Goal: Information Seeking & Learning: Learn about a topic

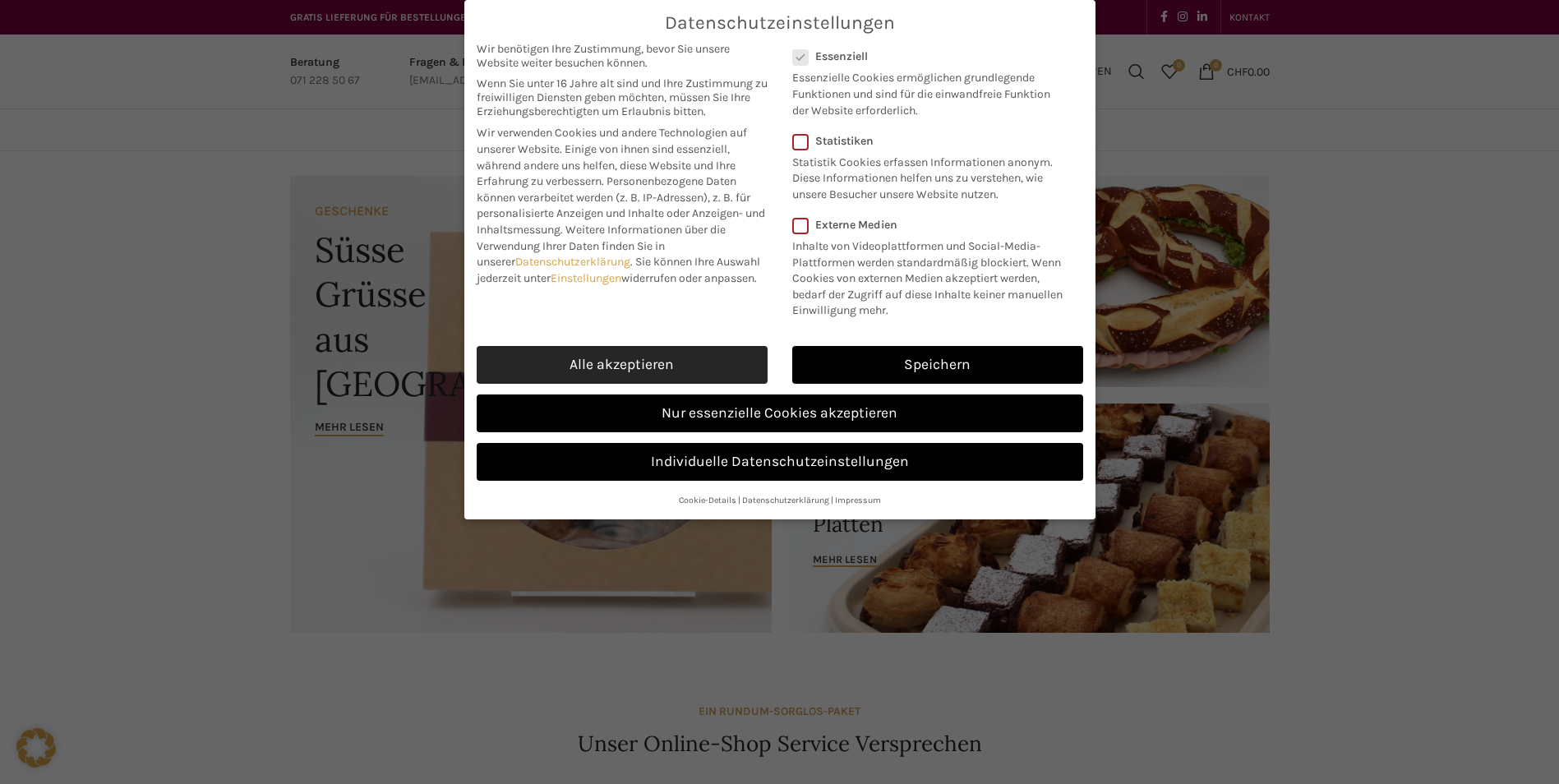
click at [597, 354] on link "Alle akzeptieren" at bounding box center [622, 364] width 291 height 38
checkbox input "true"
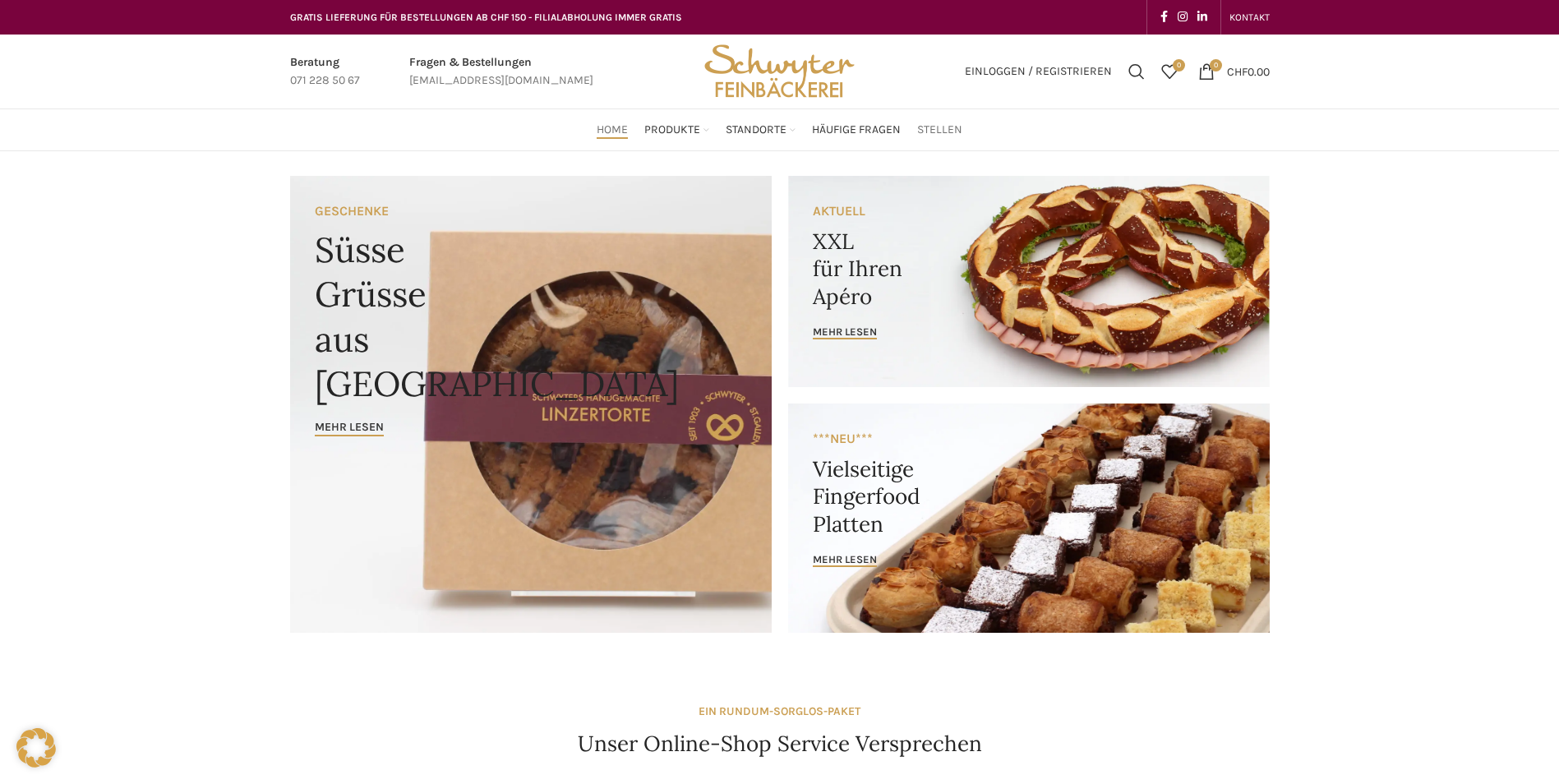
click at [936, 128] on span "Stellen" at bounding box center [940, 130] width 46 height 16
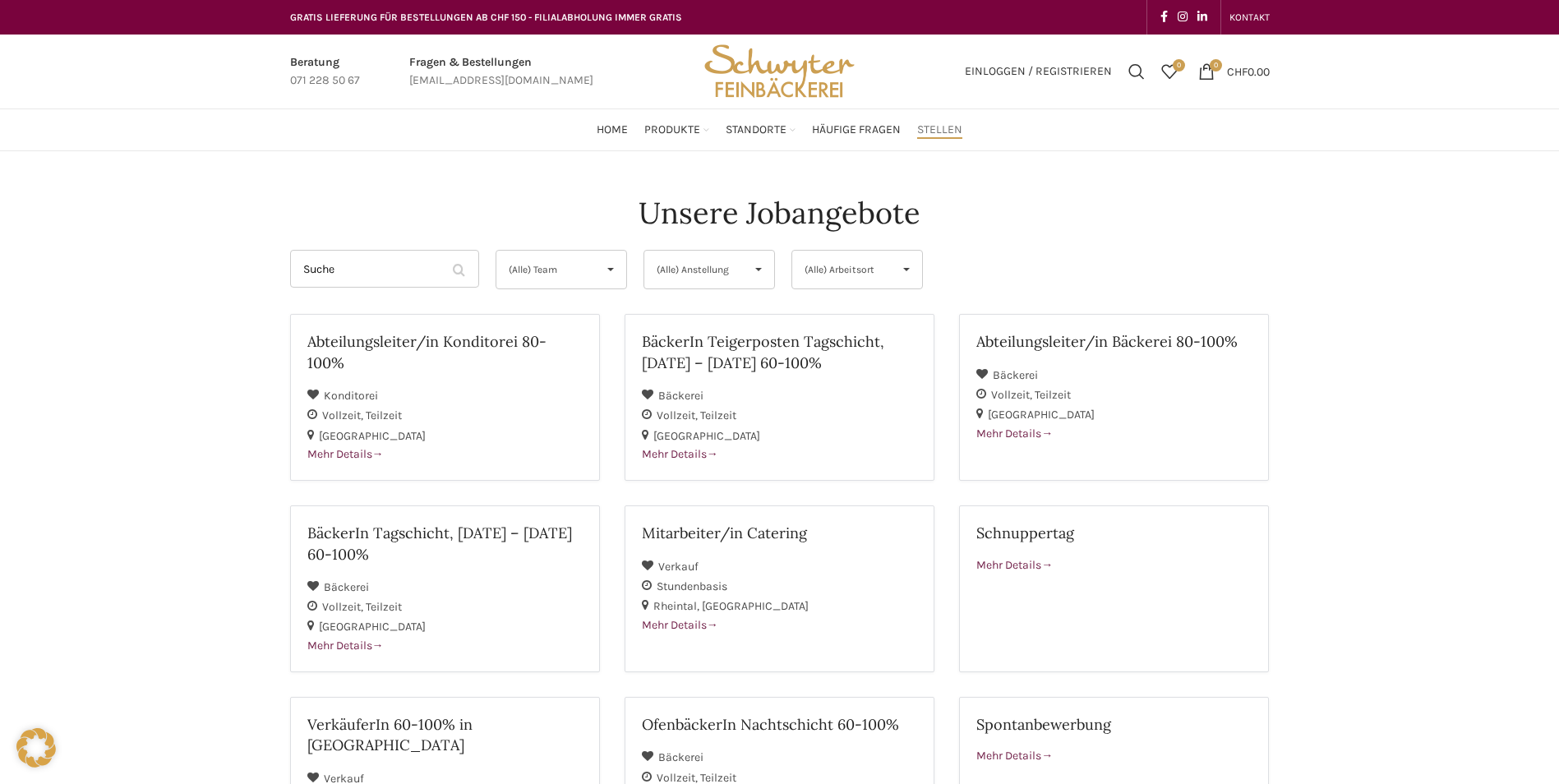
click at [728, 272] on span "(Alle) Anstellung" at bounding box center [695, 269] width 78 height 38
click at [864, 123] on span "Häufige Fragen" at bounding box center [856, 130] width 88 height 16
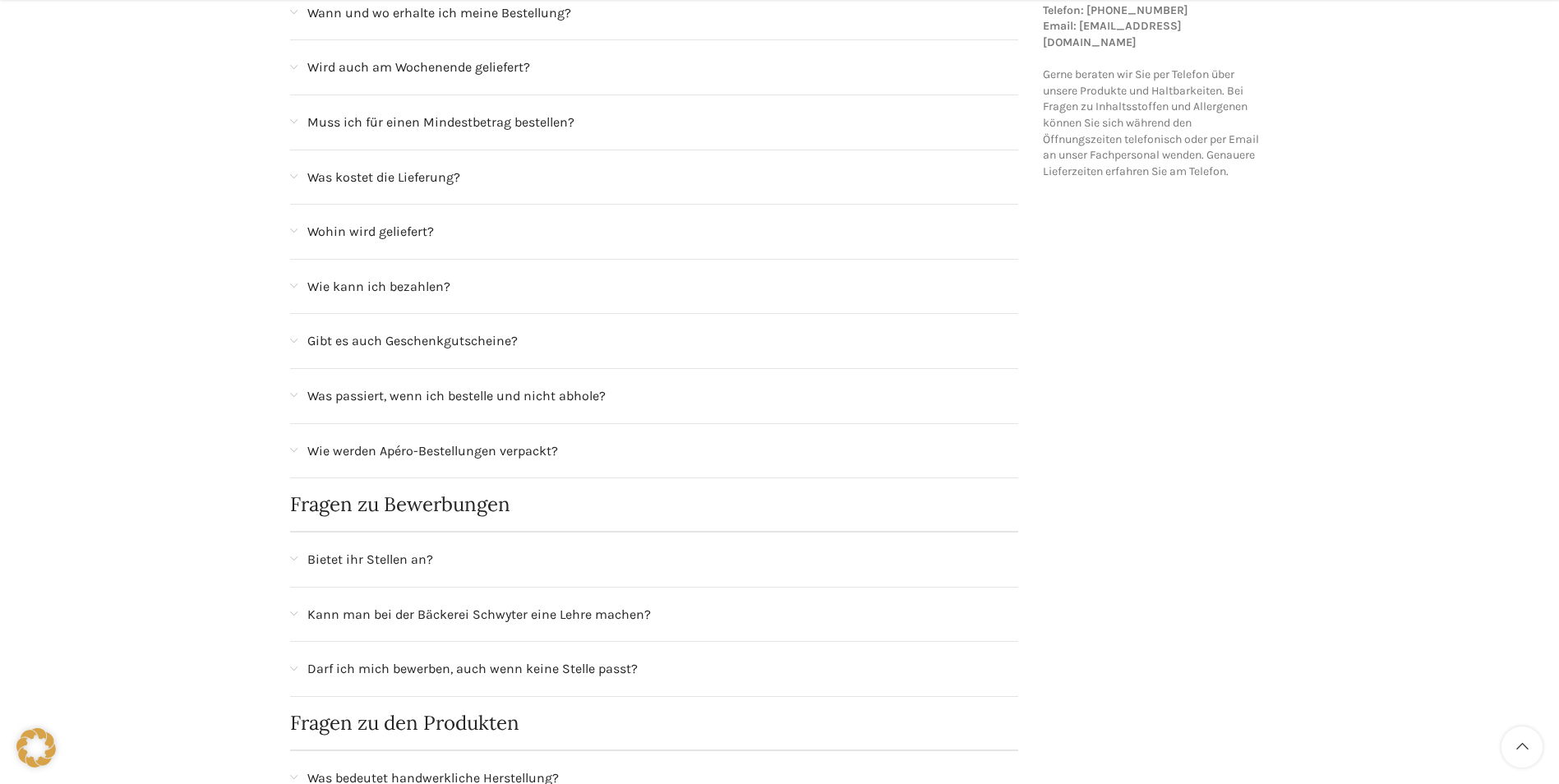
scroll to position [575, 0]
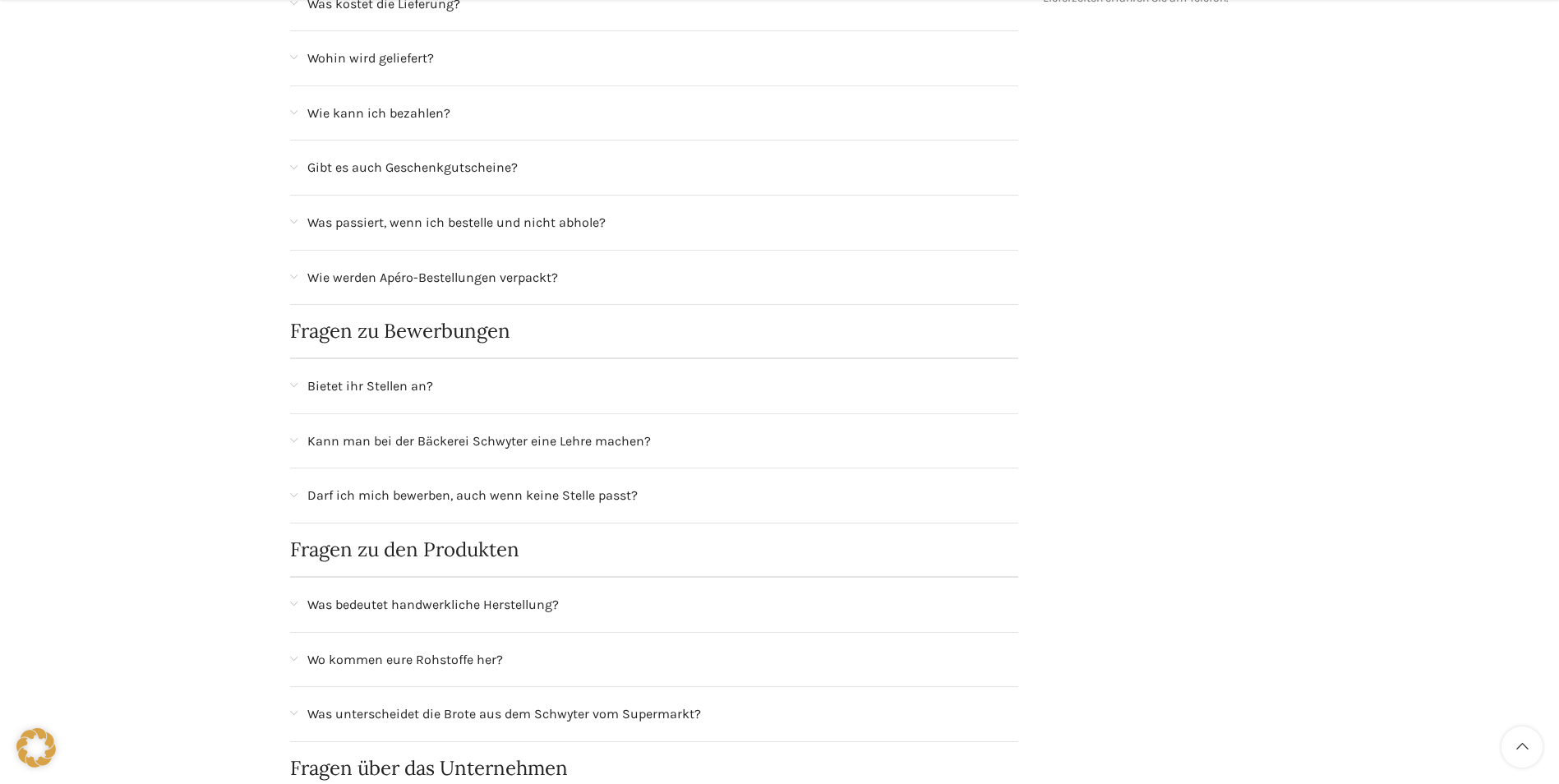
click at [503, 441] on span "Kann man bei der Bäckerei Schwyter eine Lehre machen?" at bounding box center [480, 442] width 344 height 22
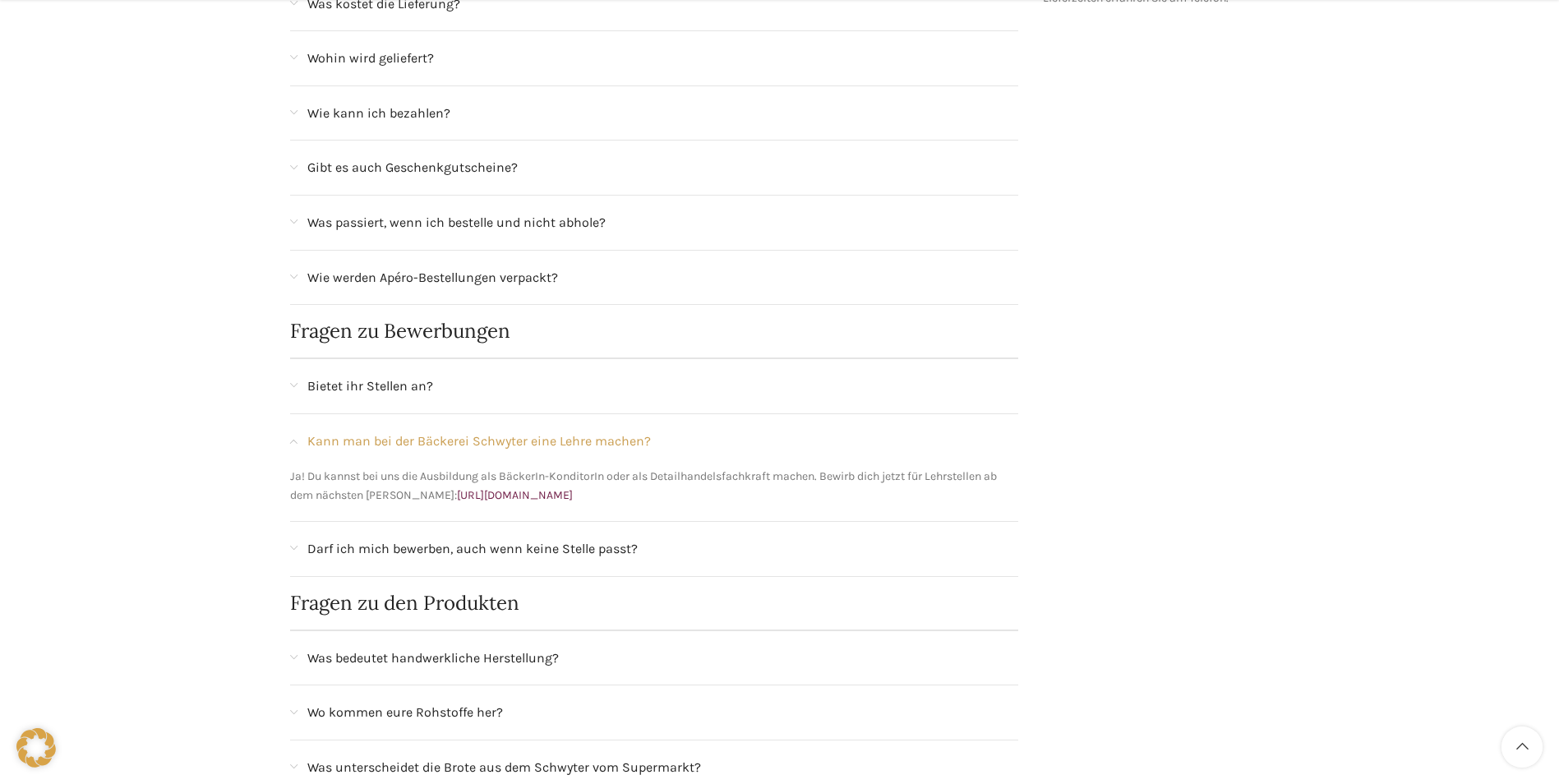
click at [514, 503] on p "Ja! Du kannst bei uns die Ausbildung als BäckerIn-KonditorIn oder als Detailhan…" at bounding box center [654, 485] width 729 height 37
click at [512, 494] on link "https://schwyter.com/ausbildung/" at bounding box center [514, 495] width 116 height 14
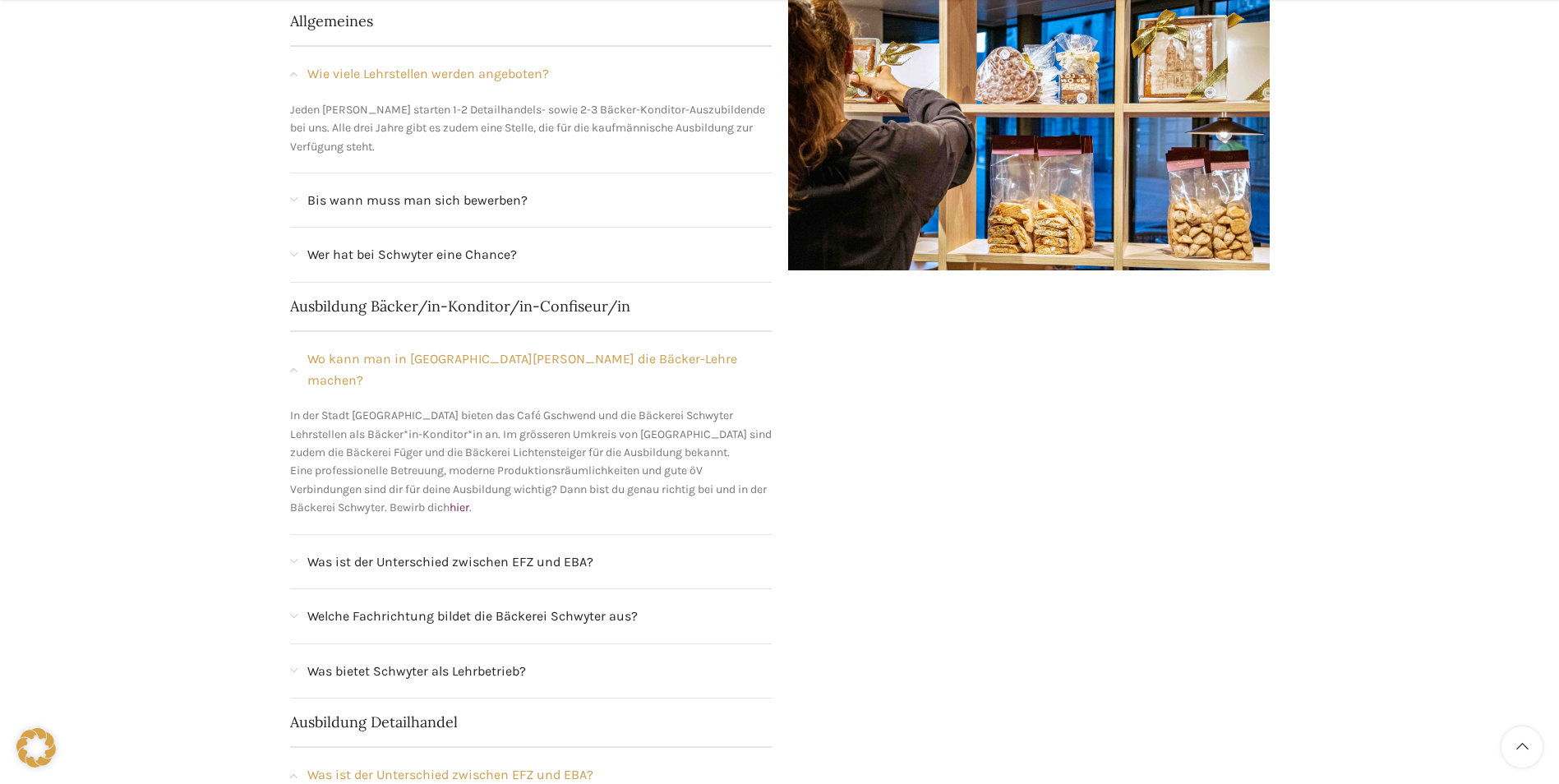
scroll to position [1560, 0]
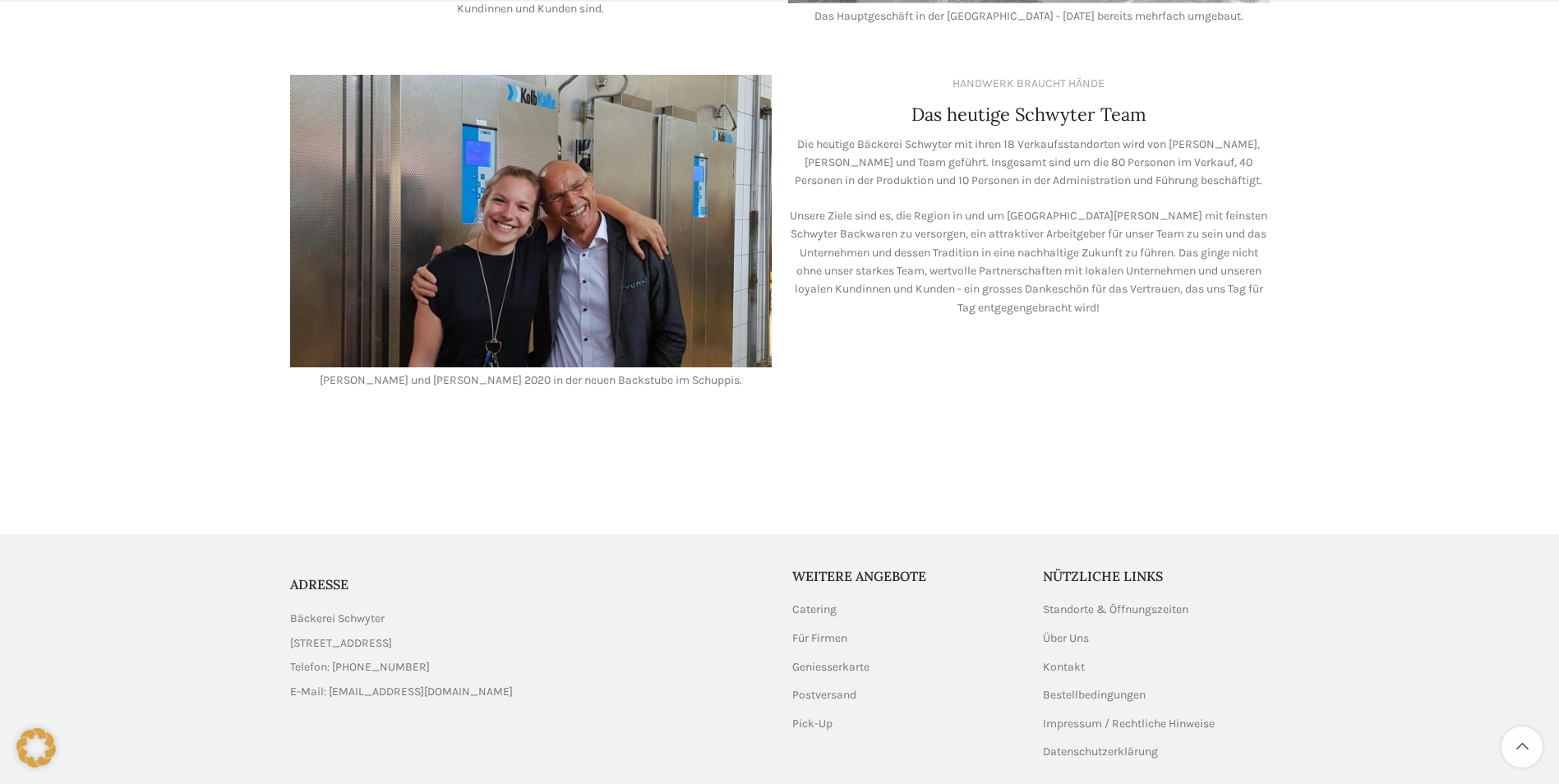
scroll to position [1396, 0]
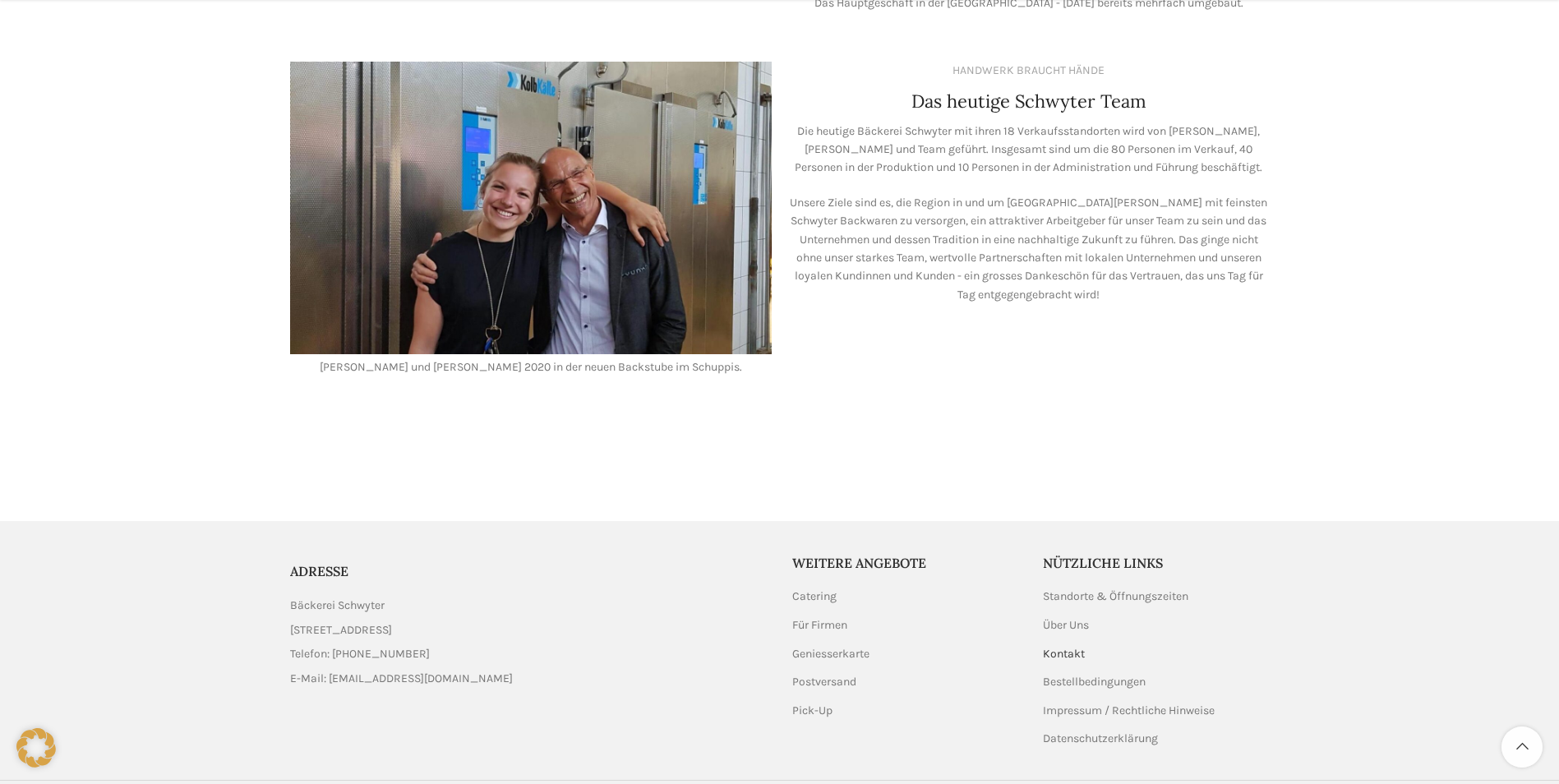
click at [1065, 646] on link "Kontakt" at bounding box center [1064, 654] width 44 height 17
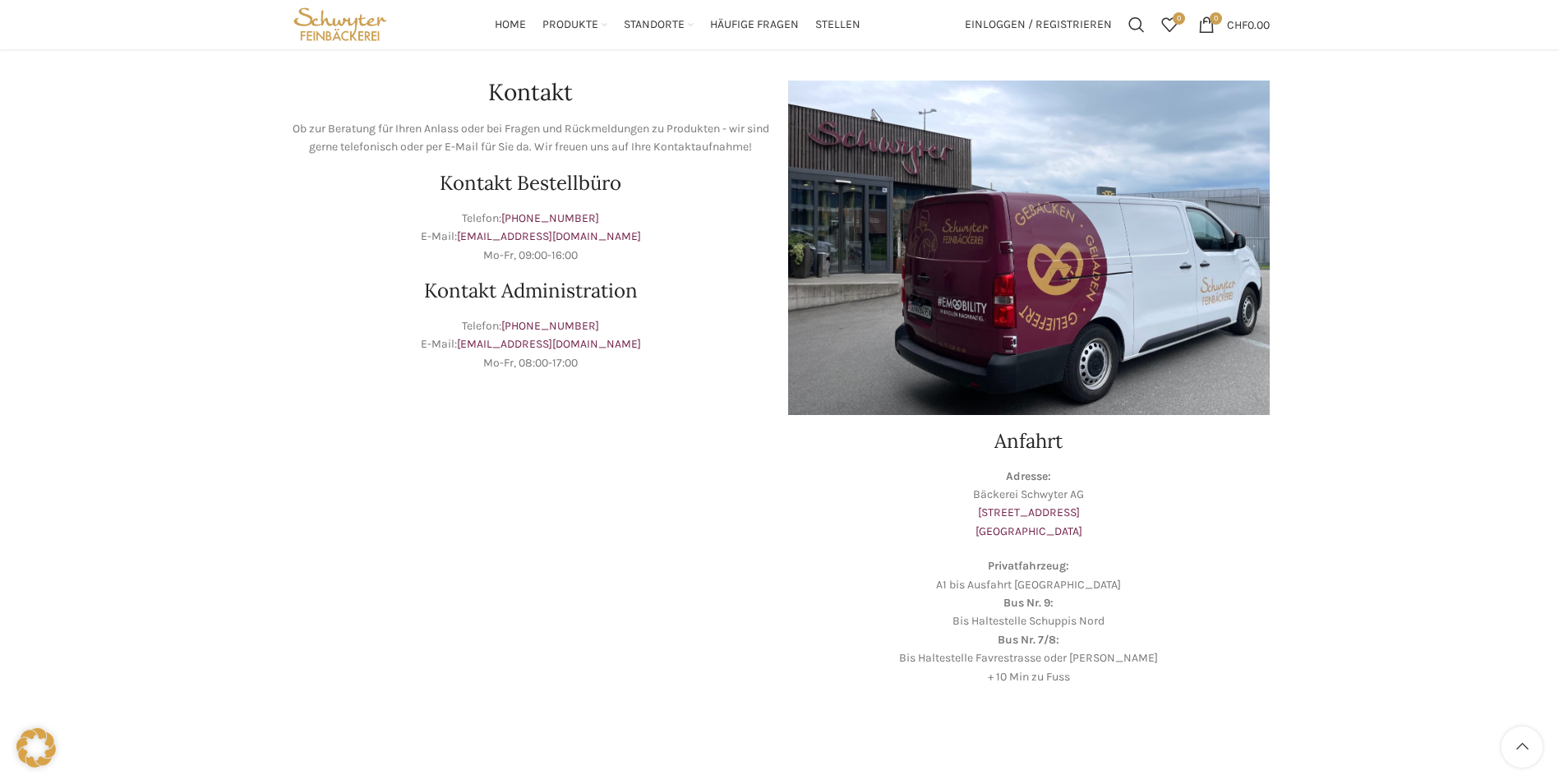
scroll to position [111, 0]
